Goal: Book appointment/travel/reservation

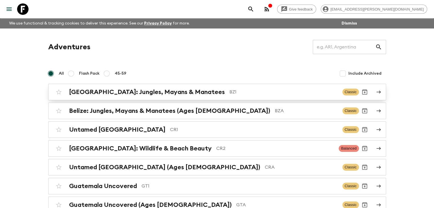
click at [164, 93] on h2 "[GEOGRAPHIC_DATA]: Jungles, Mayans & Manatees" at bounding box center [147, 91] width 156 height 7
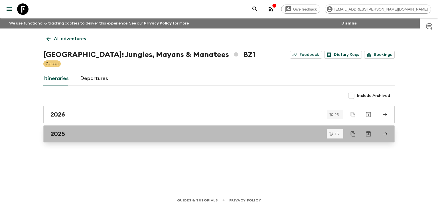
click at [80, 133] on div "2025" at bounding box center [213, 133] width 326 height 7
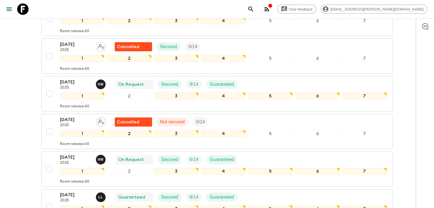
scroll to position [171, 0]
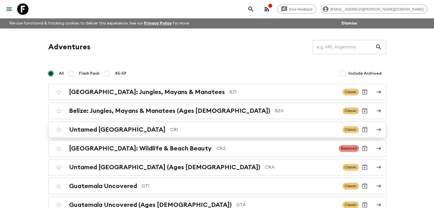
click at [131, 131] on div "Untamed [GEOGRAPHIC_DATA] CR1" at bounding box center [203, 129] width 269 height 7
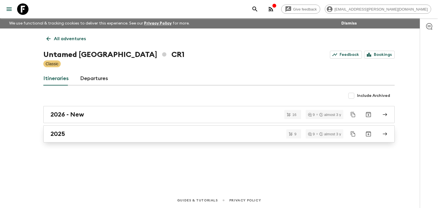
click at [67, 134] on div "2025" at bounding box center [213, 133] width 326 height 7
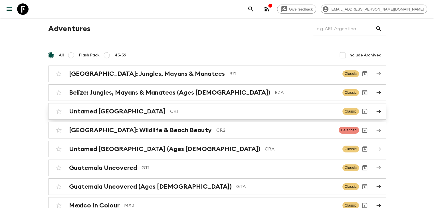
scroll to position [57, 0]
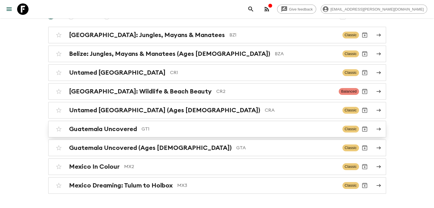
click at [135, 130] on h2 "Guatemala Uncovered" at bounding box center [103, 128] width 68 height 7
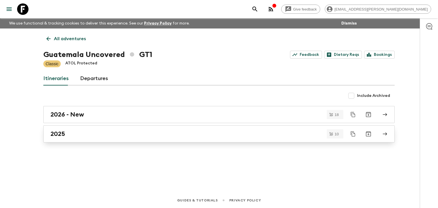
click at [70, 133] on div "2025" at bounding box center [213, 133] width 326 height 7
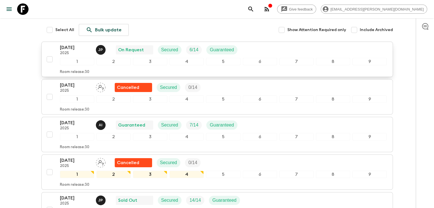
scroll to position [86, 0]
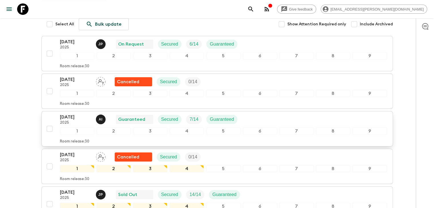
click at [71, 117] on p "[DATE]" at bounding box center [75, 117] width 31 height 7
